Goal: Complete application form: Complete application form

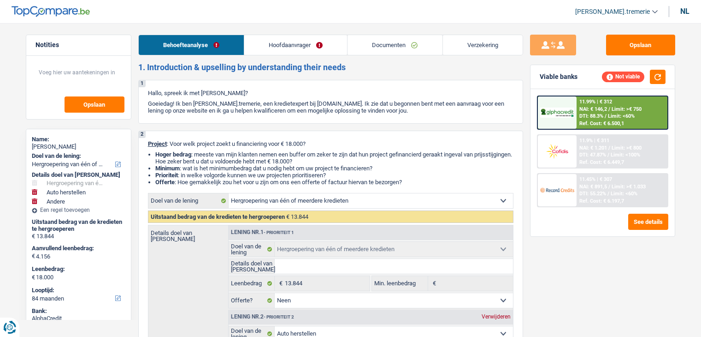
select select "refinancing"
select select "carRepair"
select select "other"
select select "84"
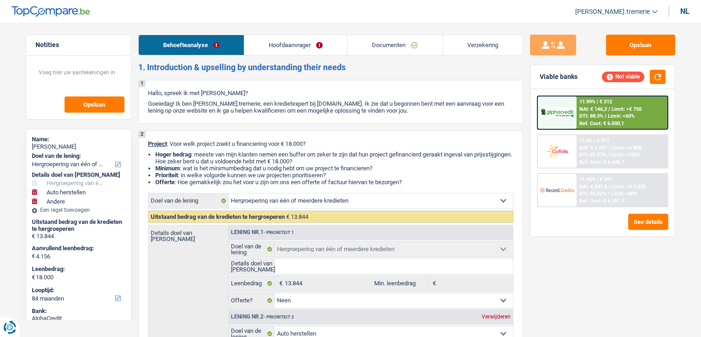
select select "refinancing"
select select "false"
select select "carRepair"
select select "false"
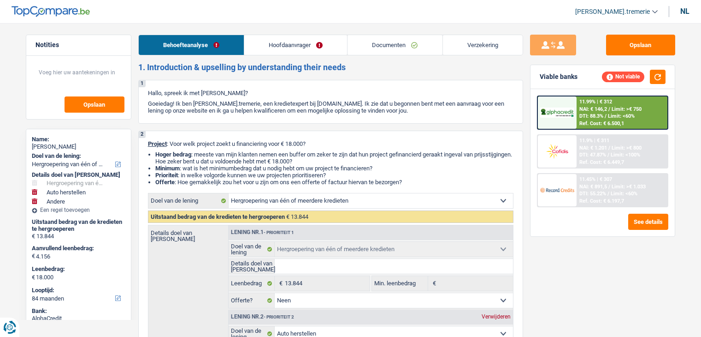
select select "other"
select select "84"
select select "publicEmployee"
select select "netSalary"
select select "mealVouchers"
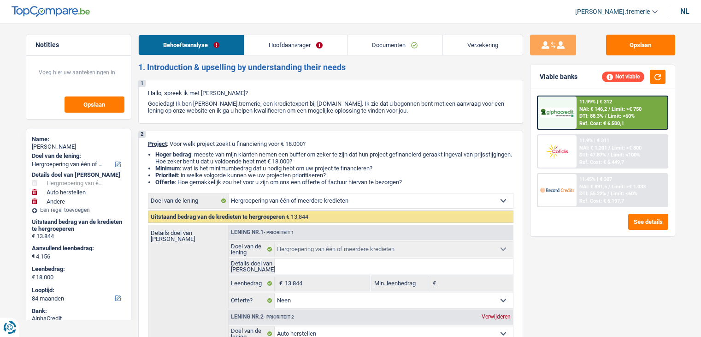
select select "rents"
select select "personalLoan"
select select "homeFurnishingOrRelocation"
select select "84"
select select "cardOrCredit"
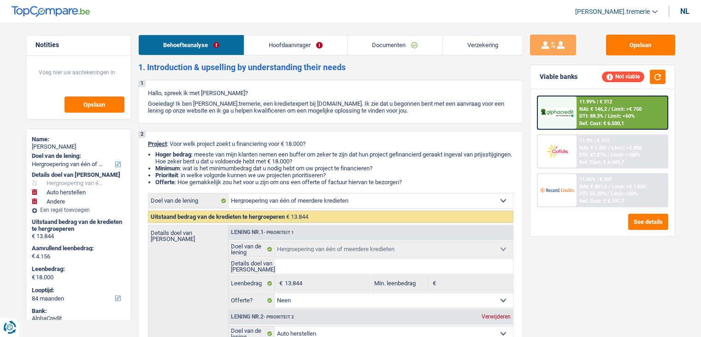
select select "refinancing"
select select "false"
select select "carRepair"
select select "false"
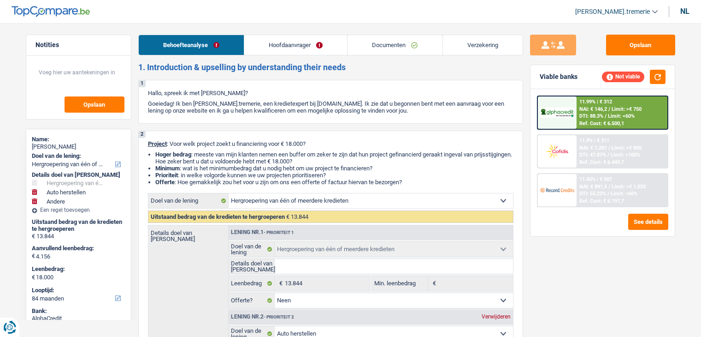
select select "other"
select select "84"
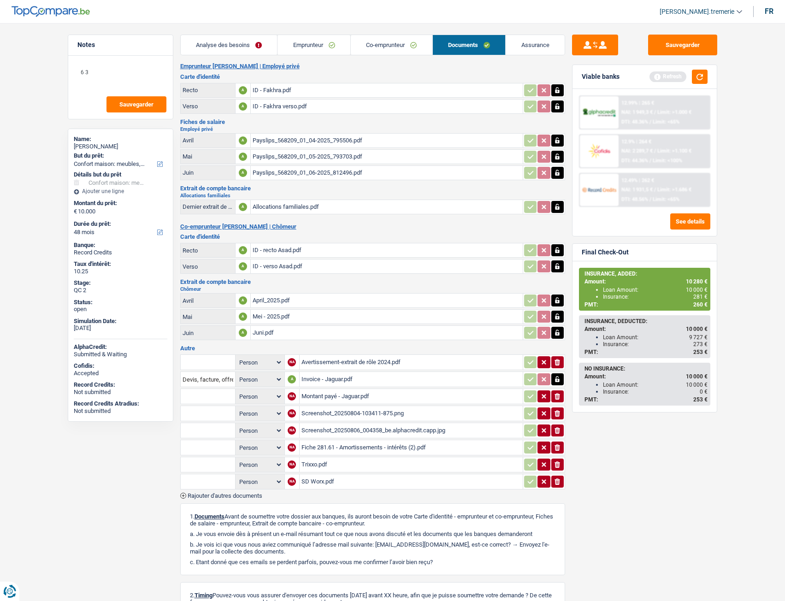
select select "household"
select select "48"
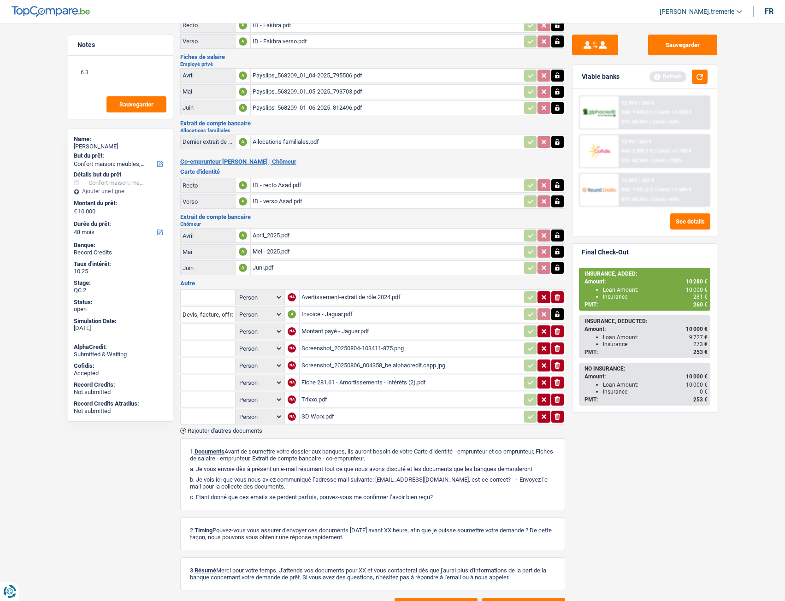
scroll to position [65, 0]
click at [319, 400] on div "Trixxo.pdf" at bounding box center [412, 400] width 220 height 14
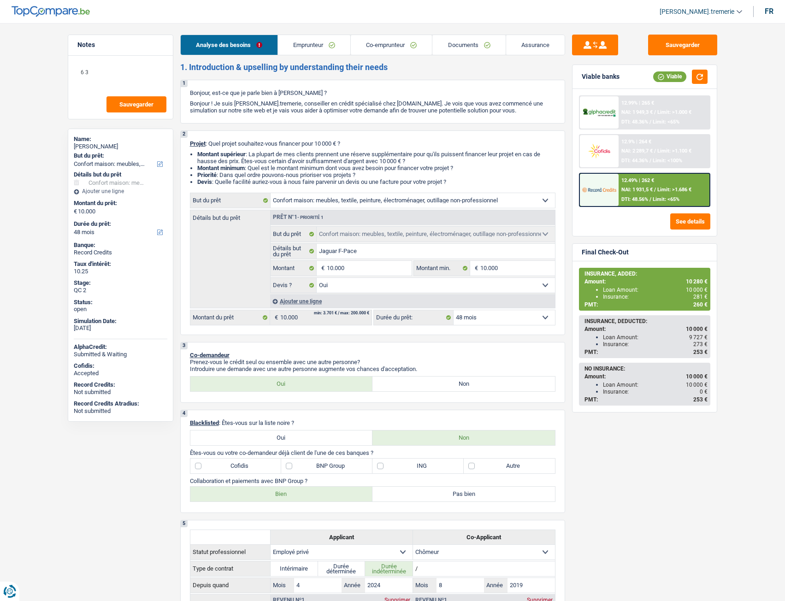
select select "household"
select select "48"
select select "household"
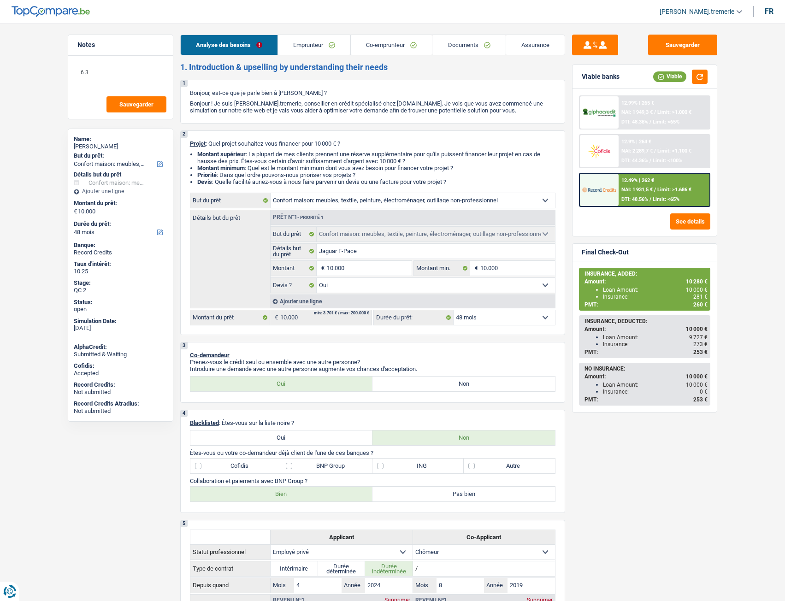
select select "yes"
select select "48"
select select "privateEmployee"
select select "unemployed"
select select "familyAllowances"
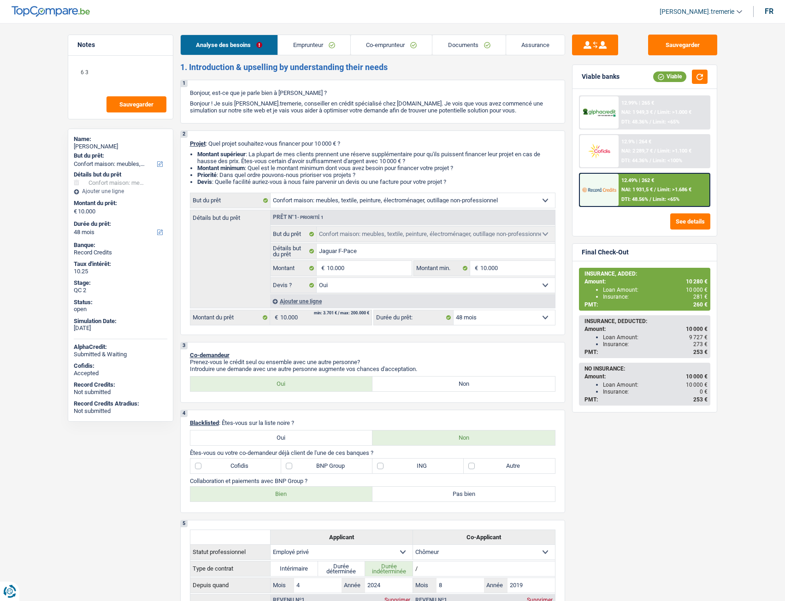
select select "netSalary"
select select "mealVouchers"
select select "unemployment"
select select "ownerWithMortgage"
select select "mortgage"
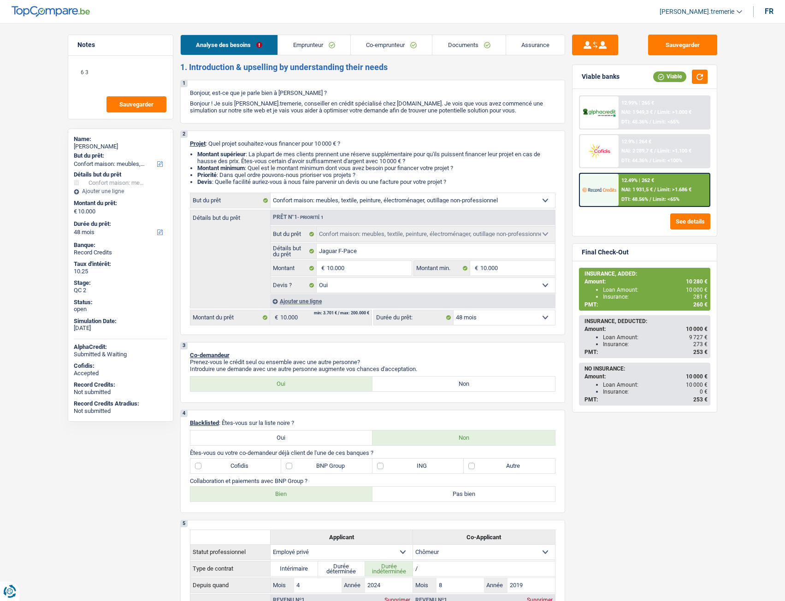
select select "240"
select select "renovationLoan"
select select "36"
select select "household"
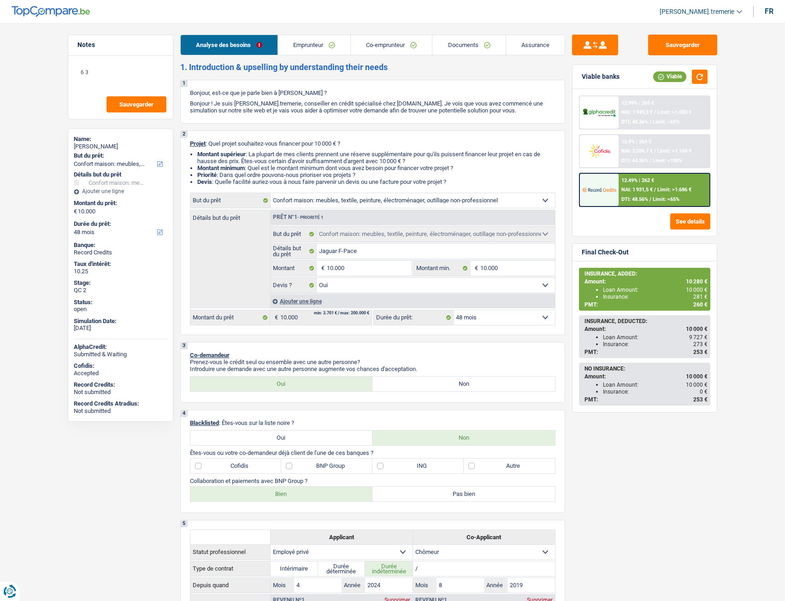
select select "yes"
select select "48"
